Goal: Find contact information: Find contact information

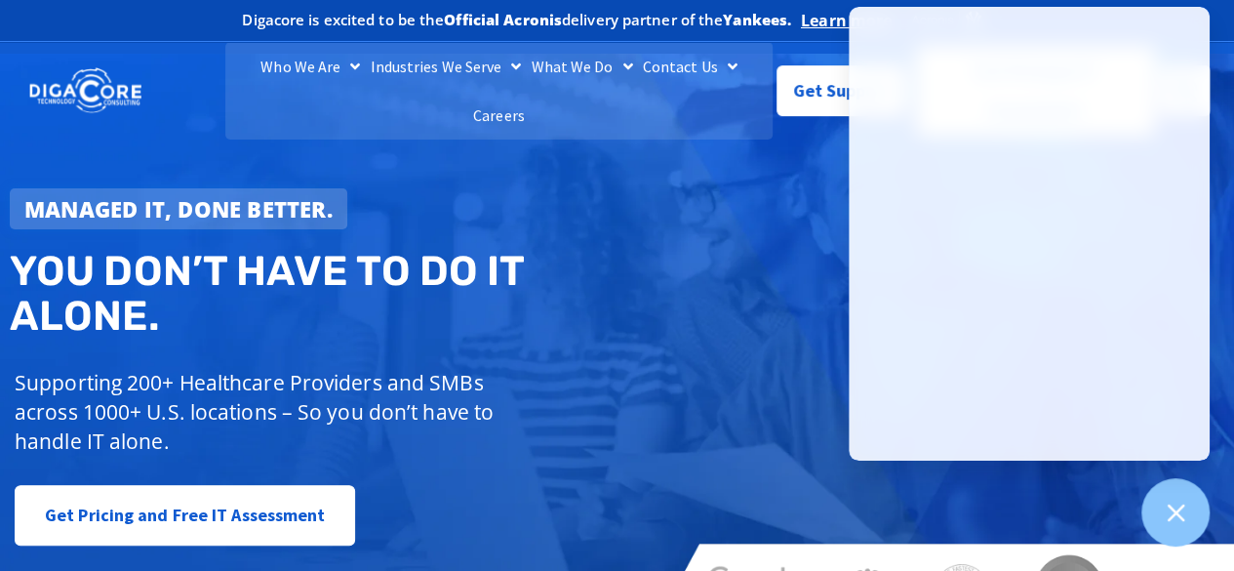
click at [677, 280] on div "Managed IT, done better. You don’t have to do IT alone. Supporting 200+ Healthc…" at bounding box center [617, 343] width 1234 height 579
click at [678, 82] on link "Contact Us" at bounding box center [690, 66] width 104 height 49
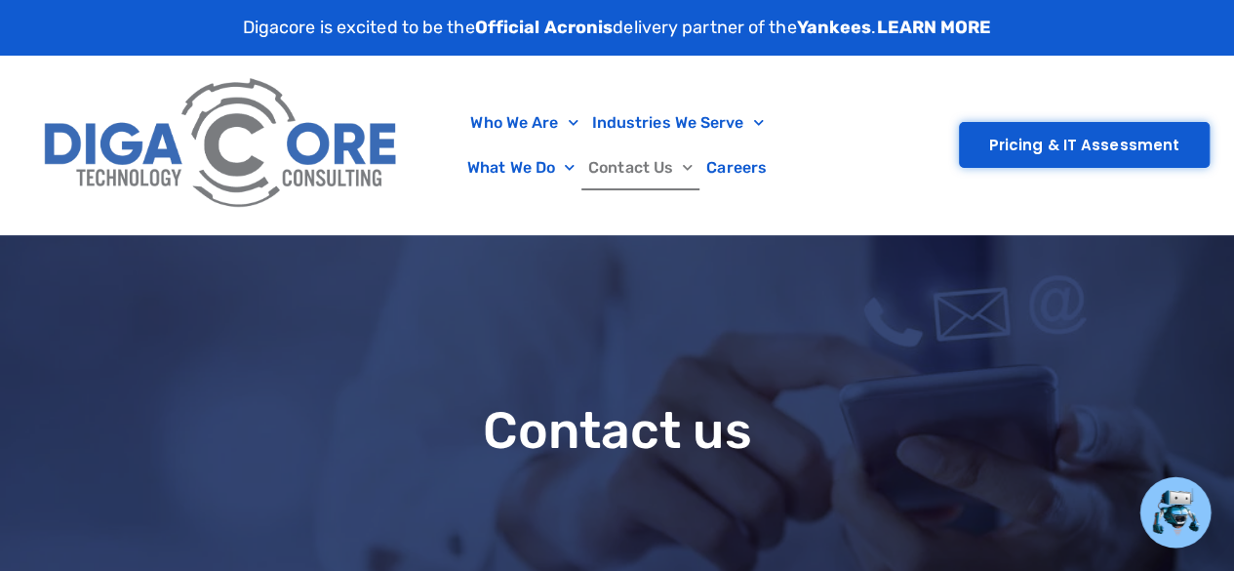
click at [1168, 516] on img at bounding box center [1175, 512] width 51 height 51
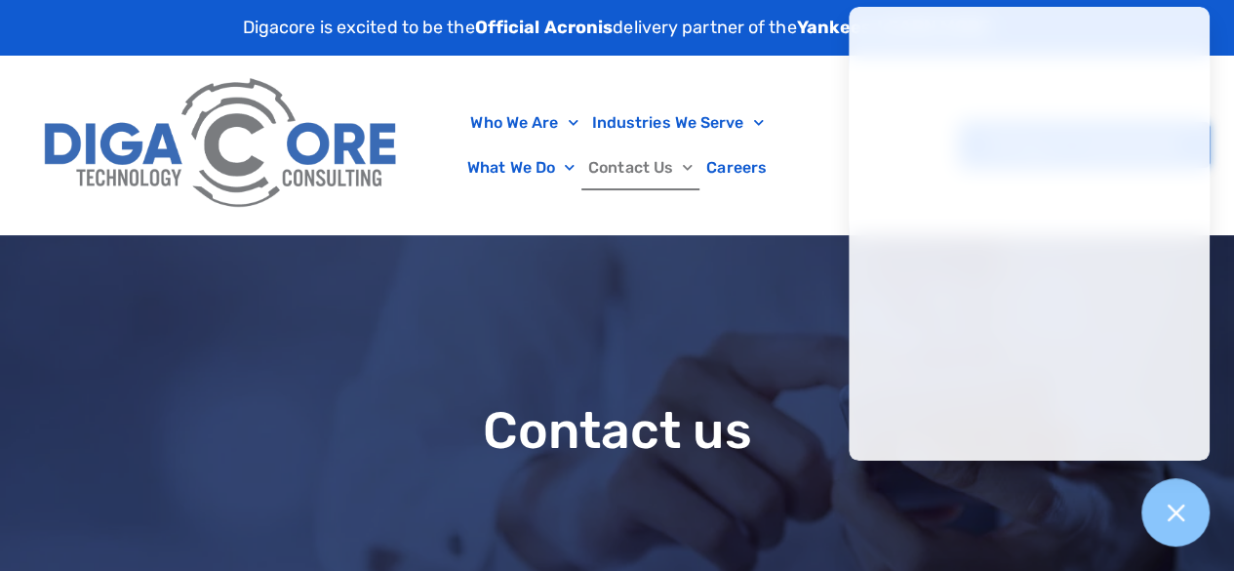
click at [818, 258] on div "Contact us" at bounding box center [617, 430] width 1234 height 390
click at [1188, 516] on div at bounding box center [1175, 512] width 71 height 71
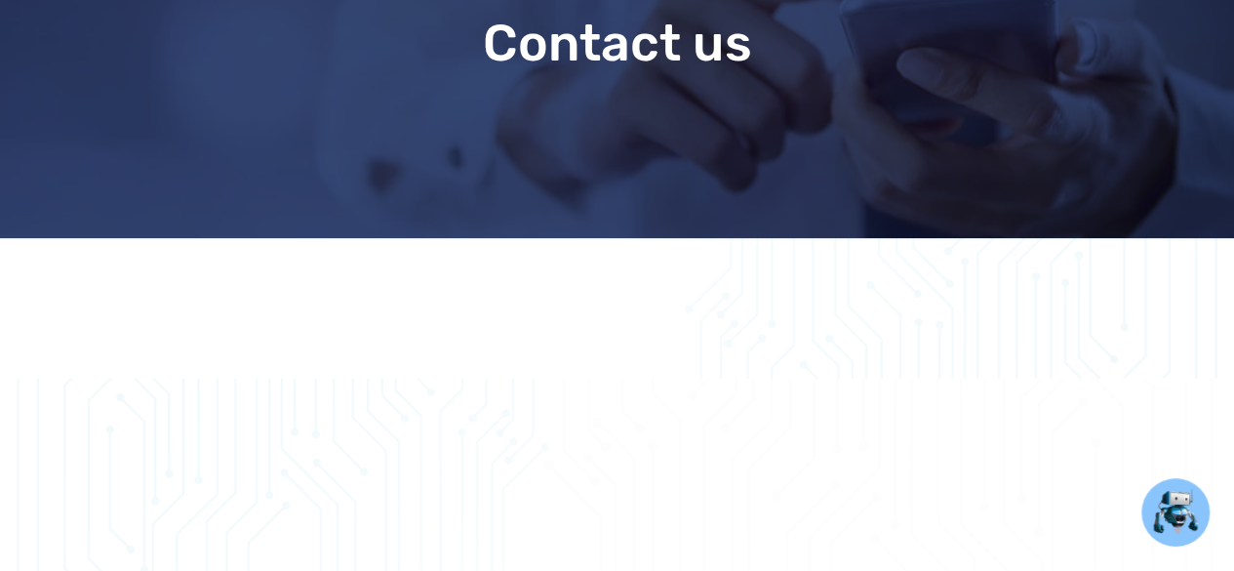
scroll to position [390, 0]
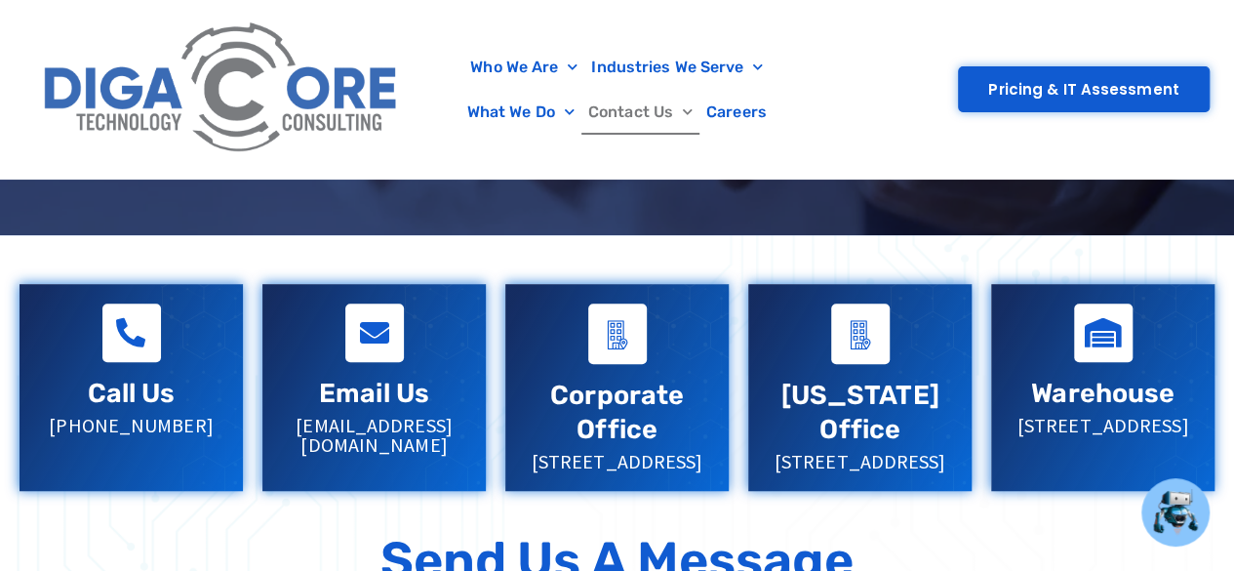
click at [117, 370] on div "Call Us 732-646-5725" at bounding box center [131, 369] width 184 height 132
click at [127, 398] on link "Call Us" at bounding box center [132, 393] width 88 height 31
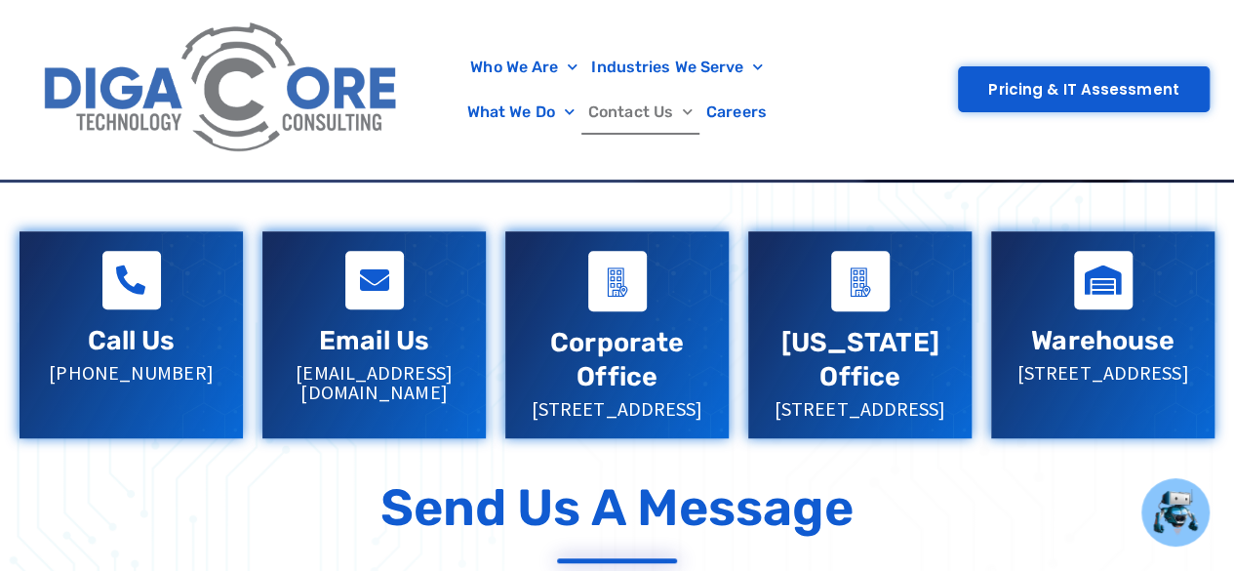
scroll to position [488, 0]
